Goal: Find specific fact

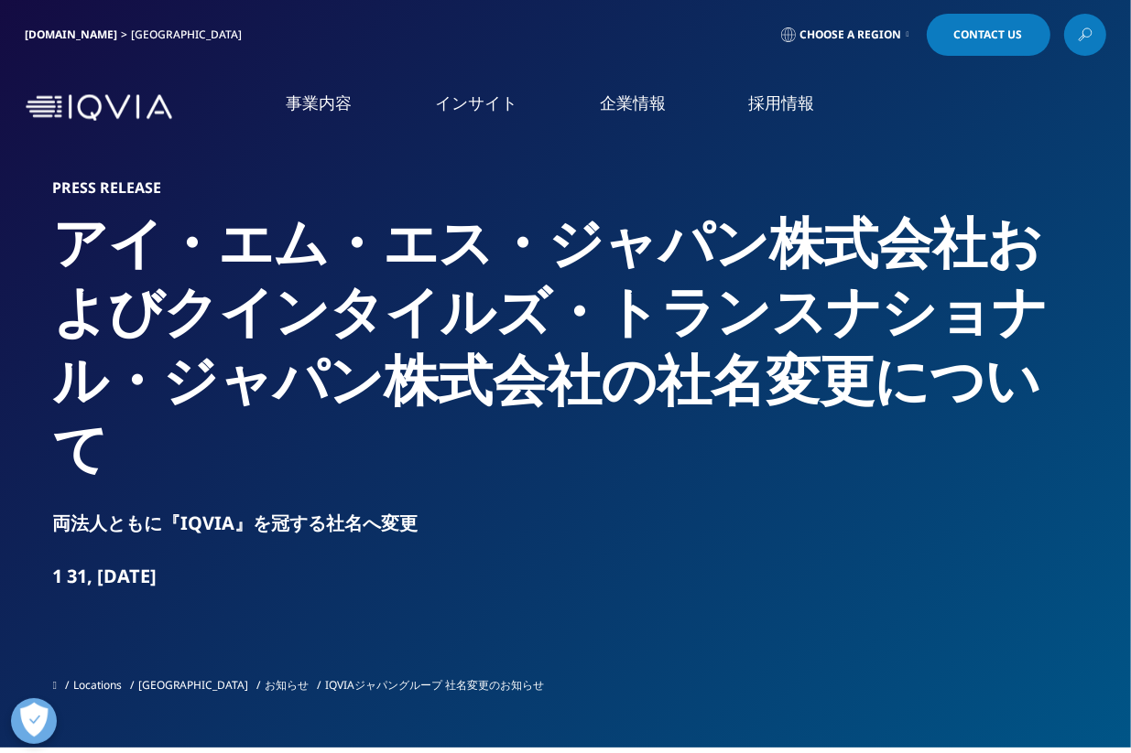
click at [86, 301] on link "アクセス" at bounding box center [211, 303] width 368 height 21
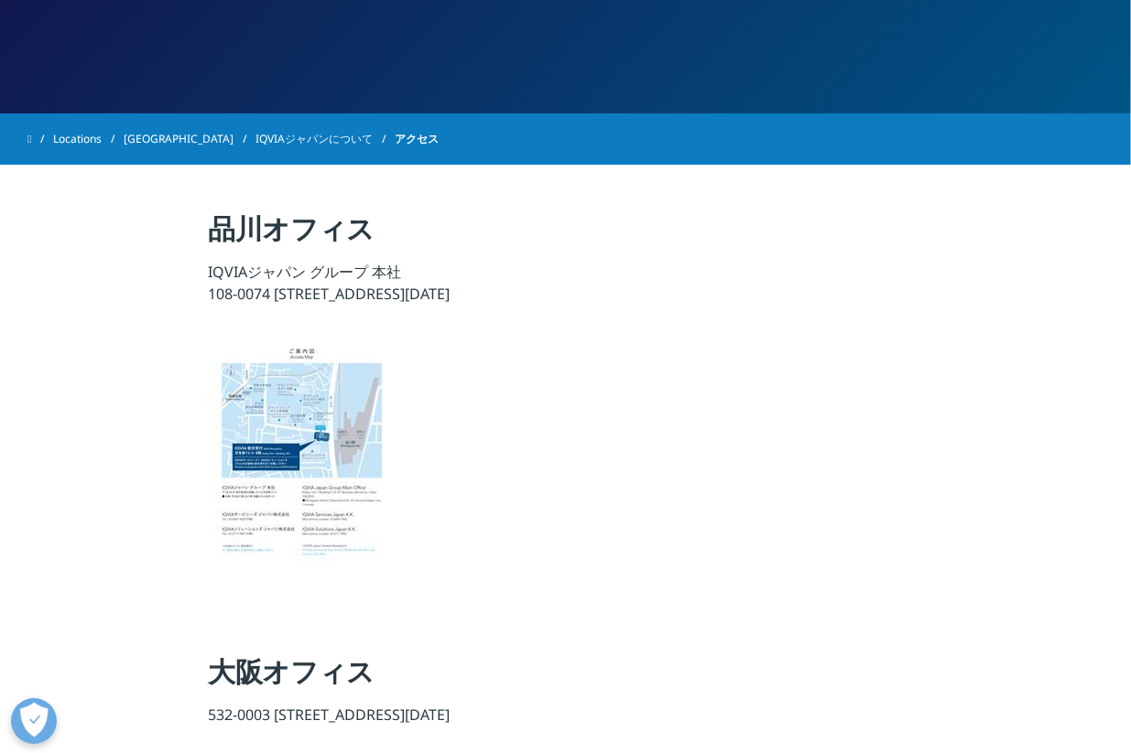
scroll to position [243, 0]
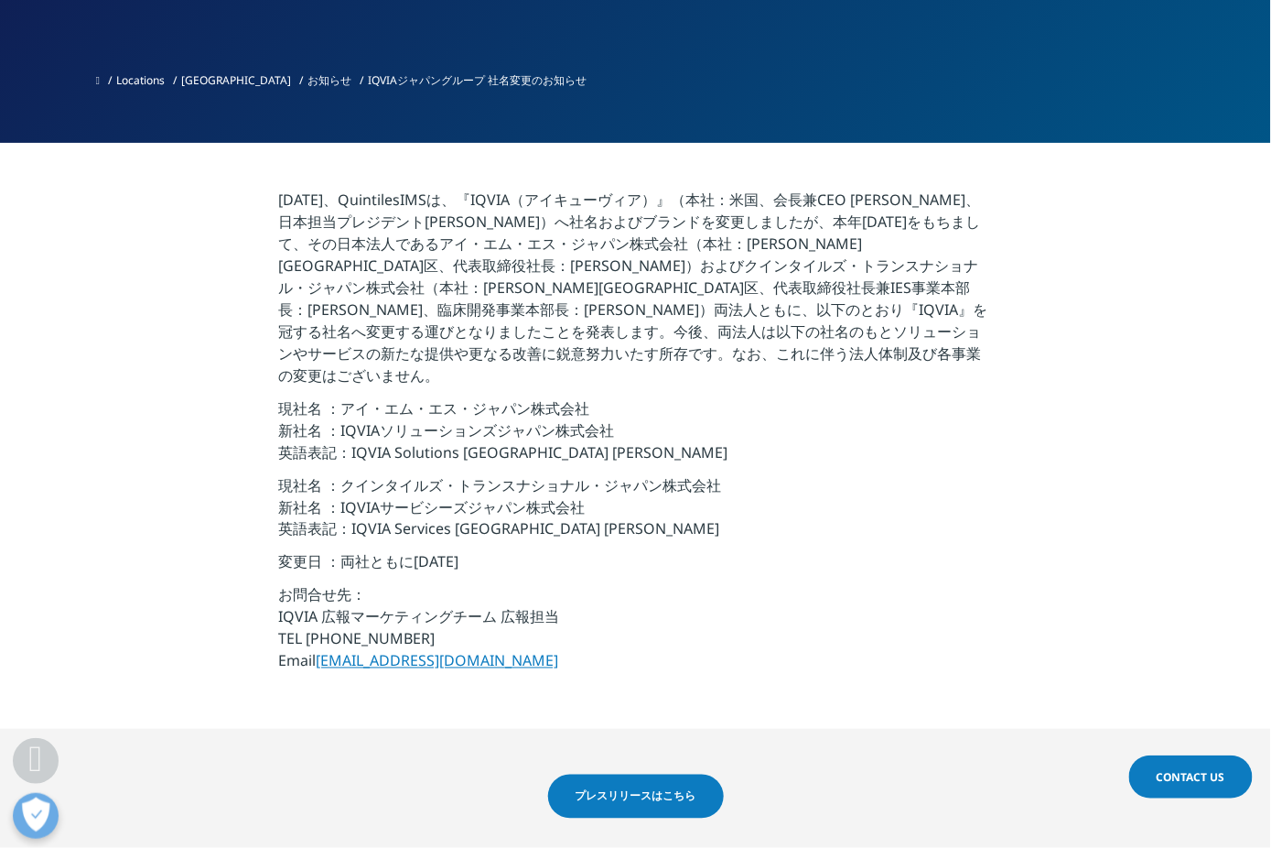
scroll to position [549, 0]
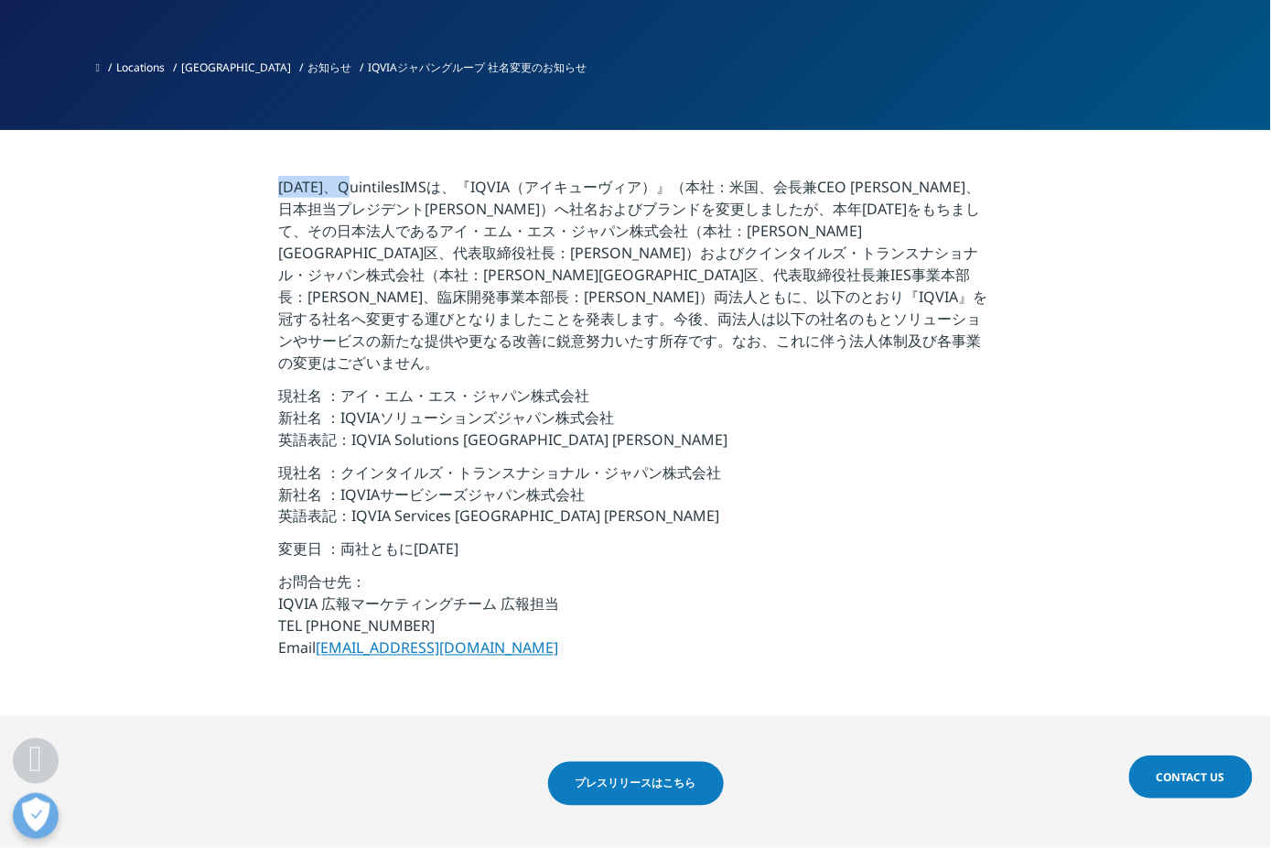
drag, startPoint x: 279, startPoint y: 185, endPoint x: 358, endPoint y: 192, distance: 79.1
click at [358, 192] on p "2017年11月、QuintilesIMSは、『IQVIA（アイキューヴィア）』（本社：米国、会長兼CEO アリ・ブースビ、日本担当プレジデント湊 方彦）へ社…" at bounding box center [635, 280] width 715 height 209
copy p "2017年11月"
drag, startPoint x: 338, startPoint y: 399, endPoint x: 611, endPoint y: 397, distance: 272.8
click at [611, 397] on p "現社名 ：アイ・エム・エス・ジャパン株式会社 新社名 ：IQVIAソリューションズジャパン株式会社 英語表記：IQVIA Solutions Japan K.…" at bounding box center [635, 422] width 715 height 77
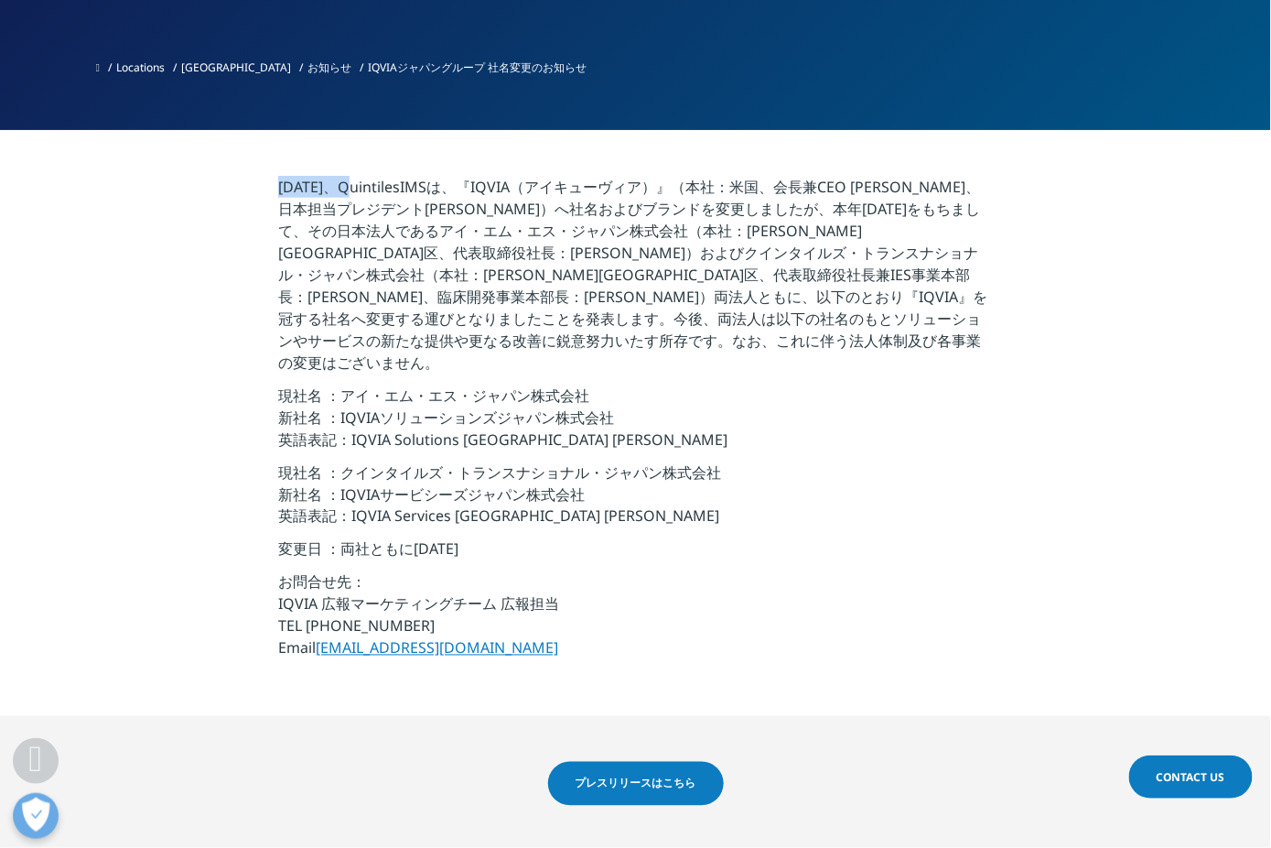
copy p "IQVIAソリューションズジャパン株式会社"
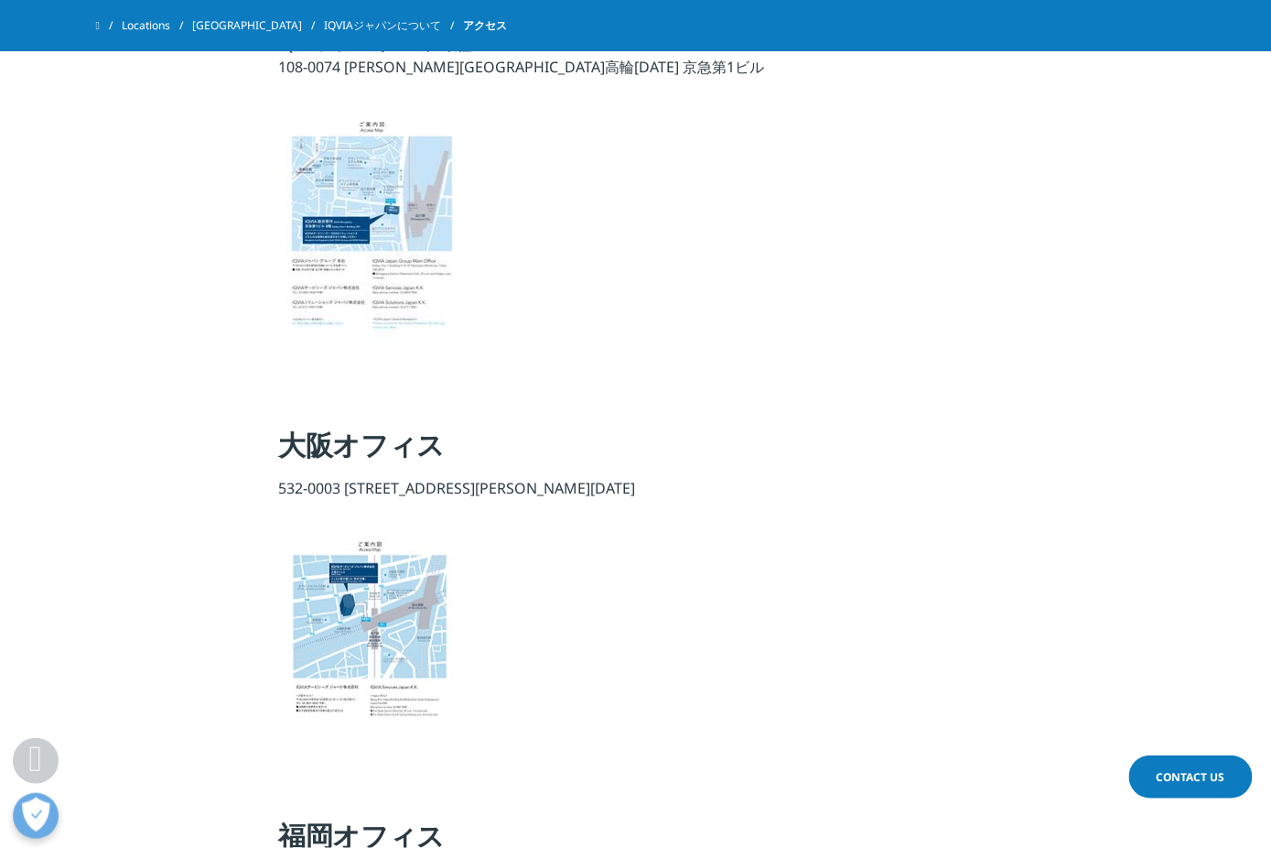
scroll to position [275, 0]
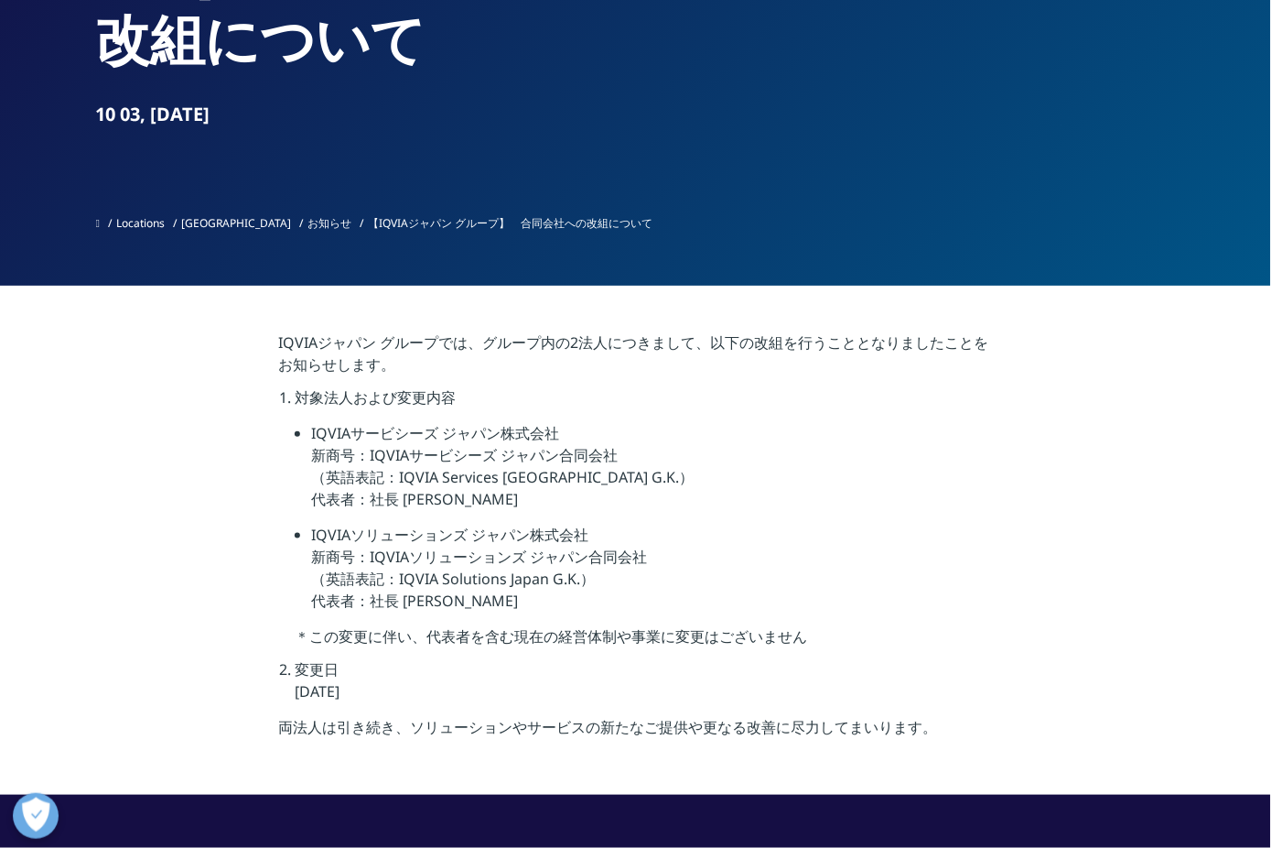
scroll to position [275, 0]
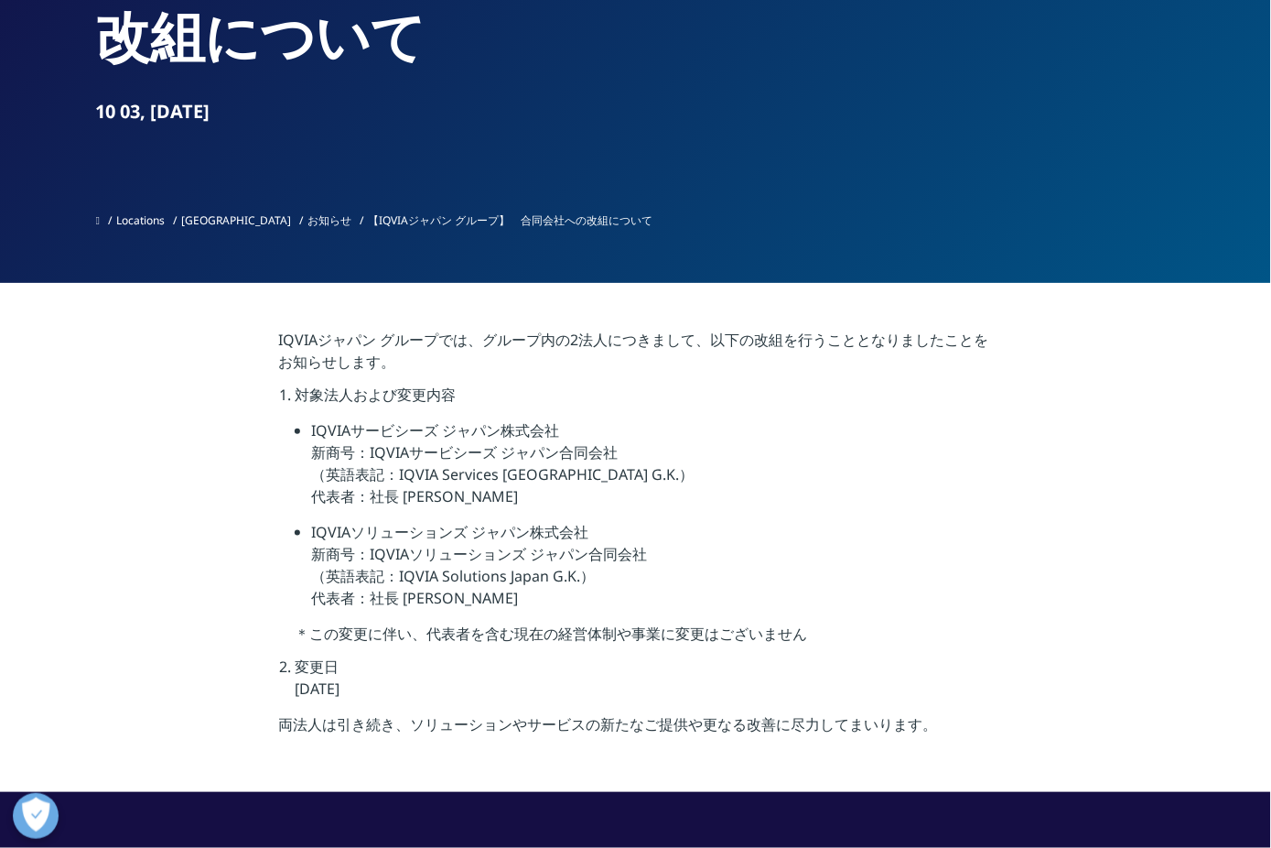
drag, startPoint x: 370, startPoint y: 551, endPoint x: 651, endPoint y: 548, distance: 281.0
click at [651, 548] on li "IQVIAソリューションズ ジャパン株式会社 新商号：IQVIAソリューションズ ジャパン合同会社 （英語表記：IQVIA Solutions Japan G…" at bounding box center [652, 572] width 682 height 102
copy li "IQVIAソリューションズ ジャパン合同会社"
